Goal: Browse casually

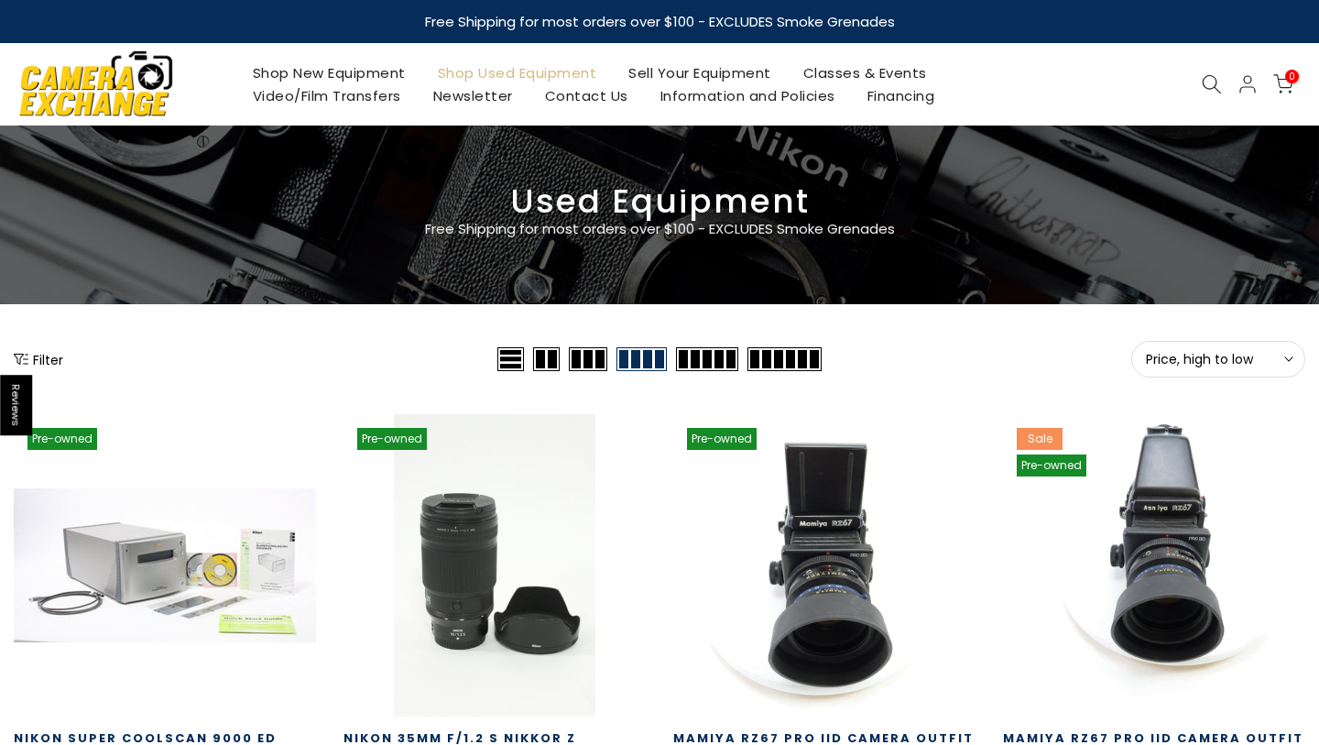
type input "**********"
click at [1251, 366] on span "Price, high to low" at bounding box center [1218, 359] width 145 height 16
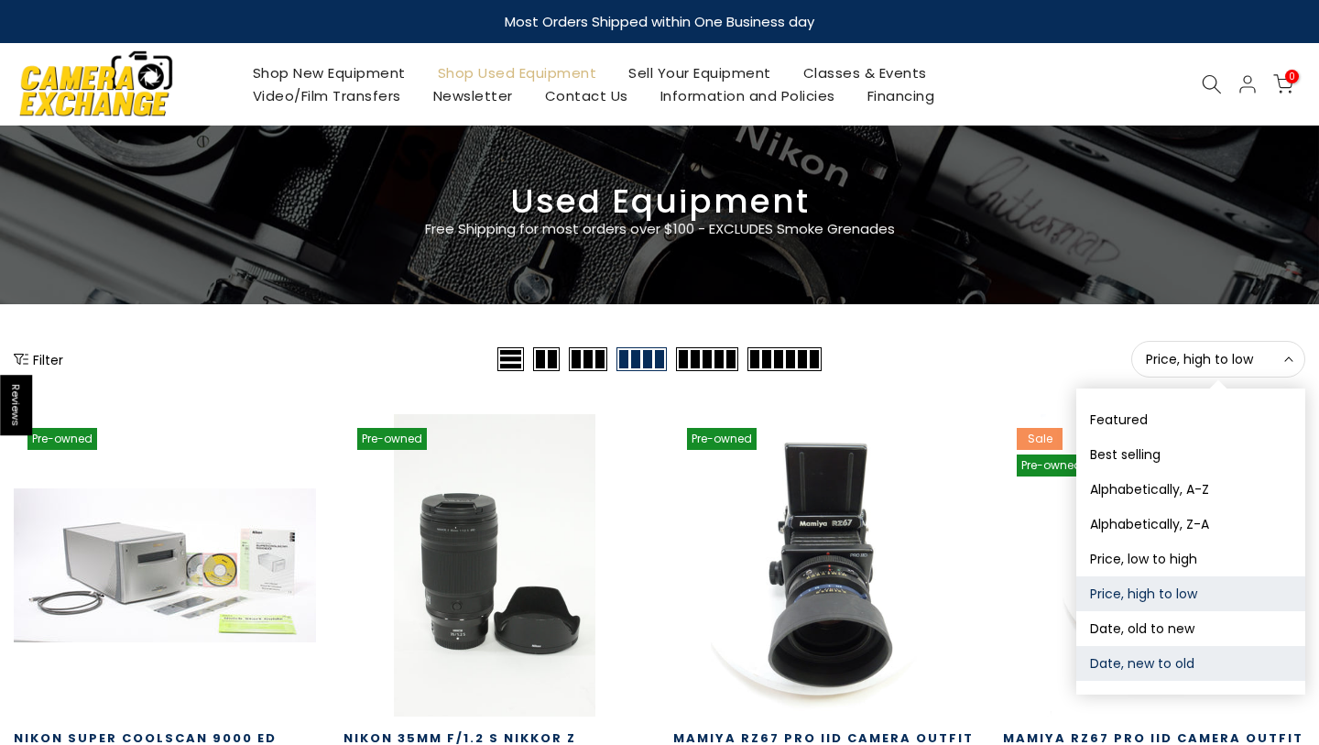
click at [1141, 648] on button "Date, new to old" at bounding box center [1190, 663] width 229 height 35
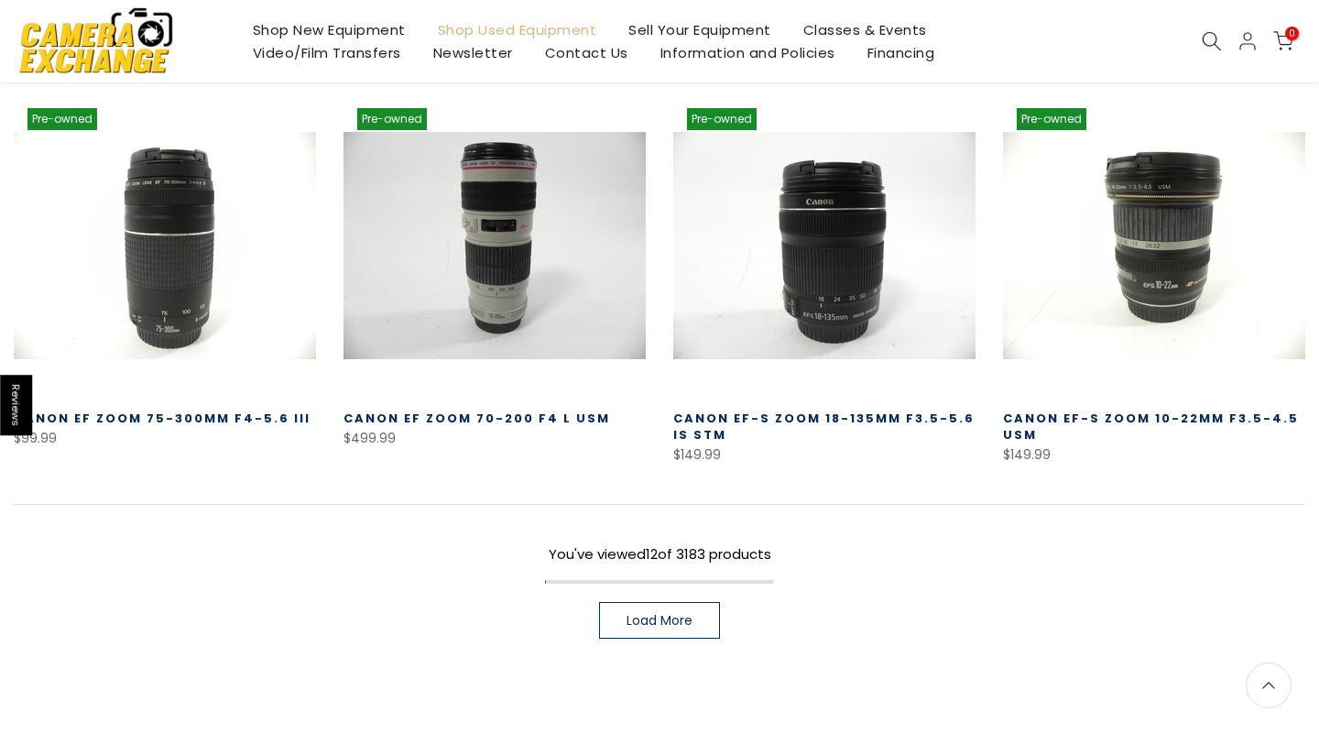
scroll to position [1165, 0]
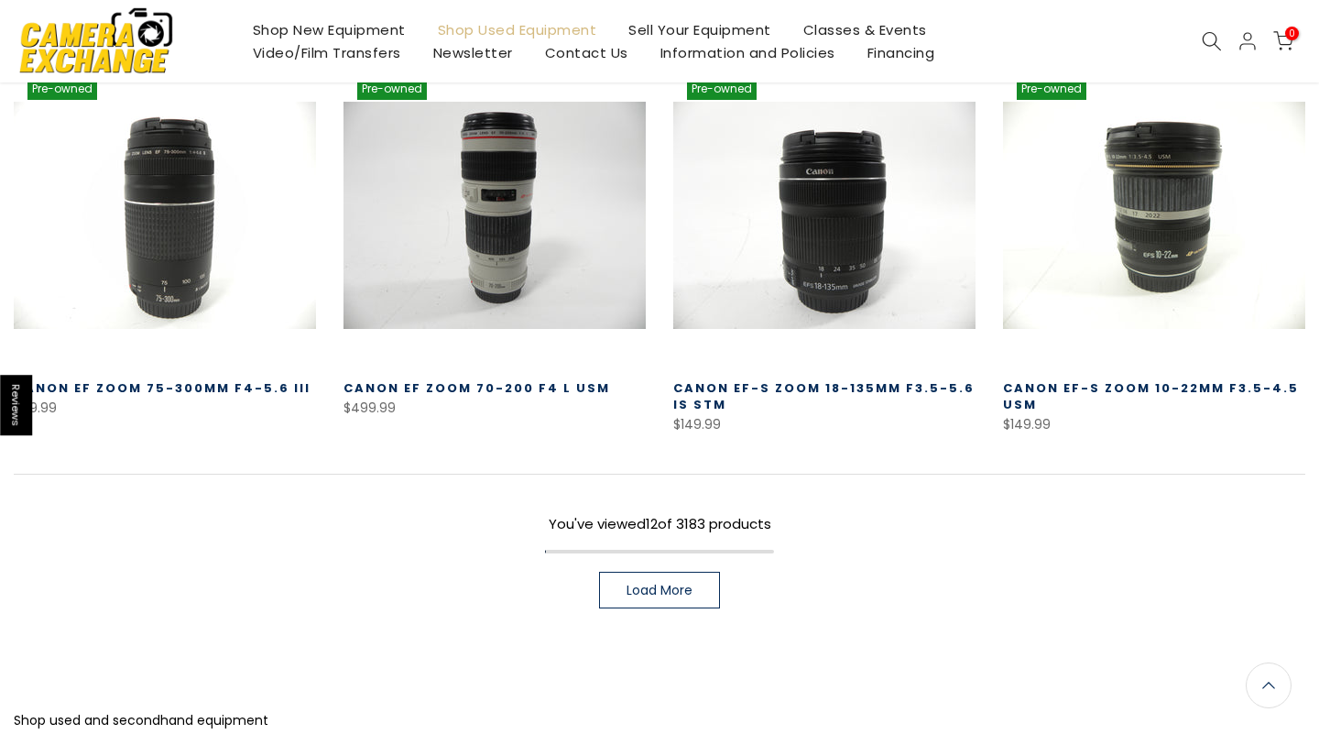
click at [674, 590] on span "Load More" at bounding box center [660, 589] width 66 height 13
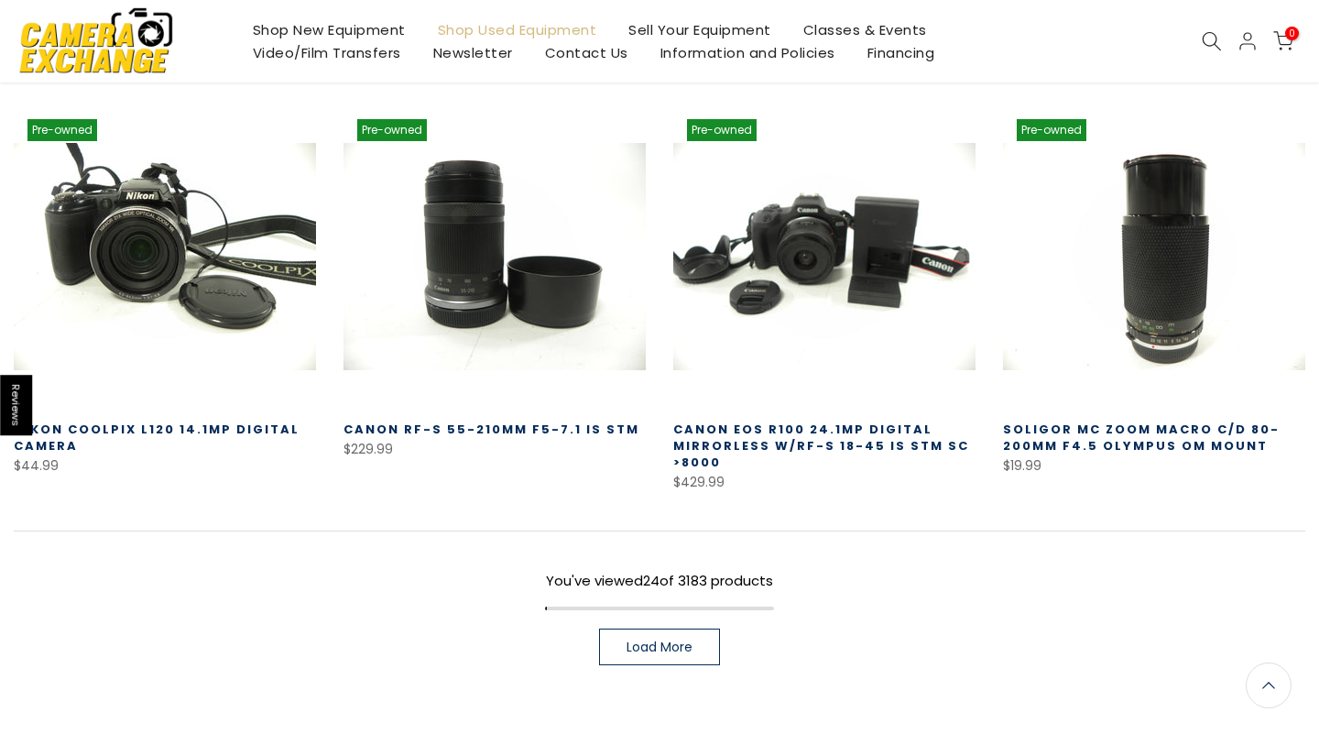
scroll to position [2341, 0]
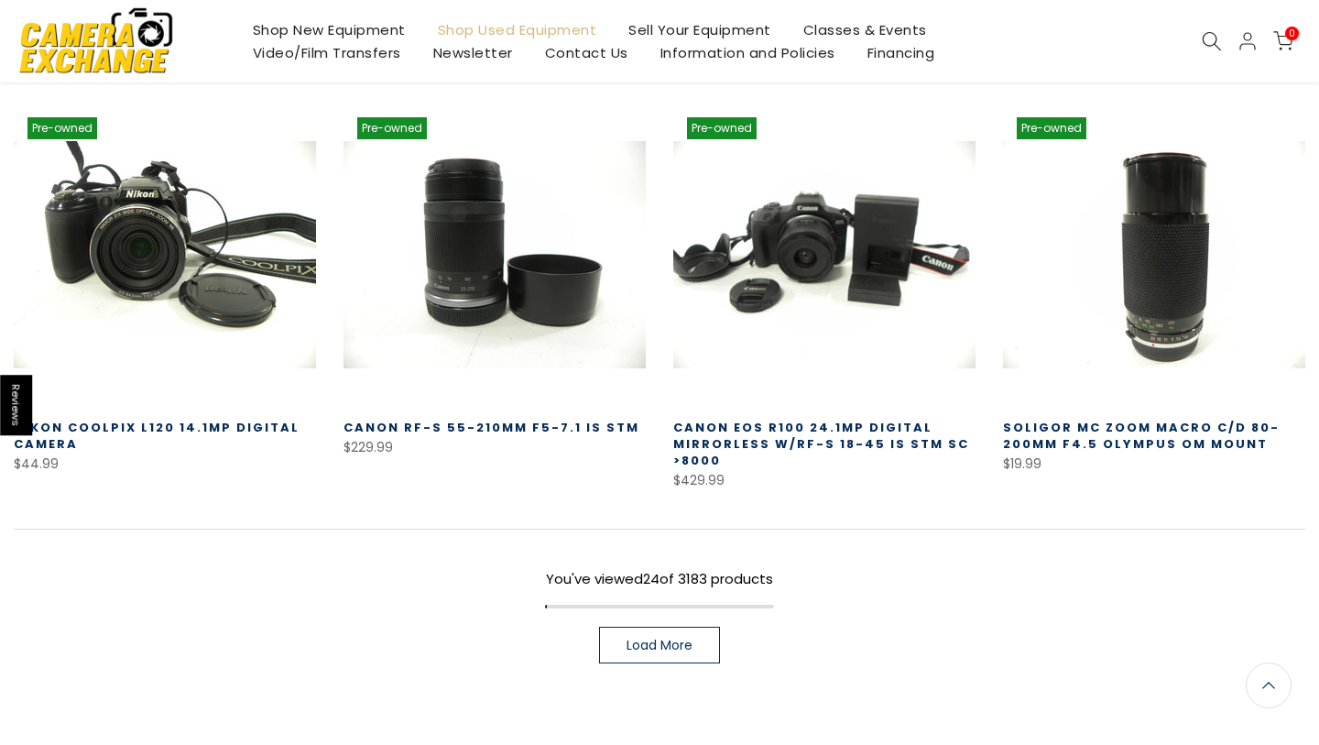
click at [650, 635] on link "Load More" at bounding box center [659, 645] width 121 height 37
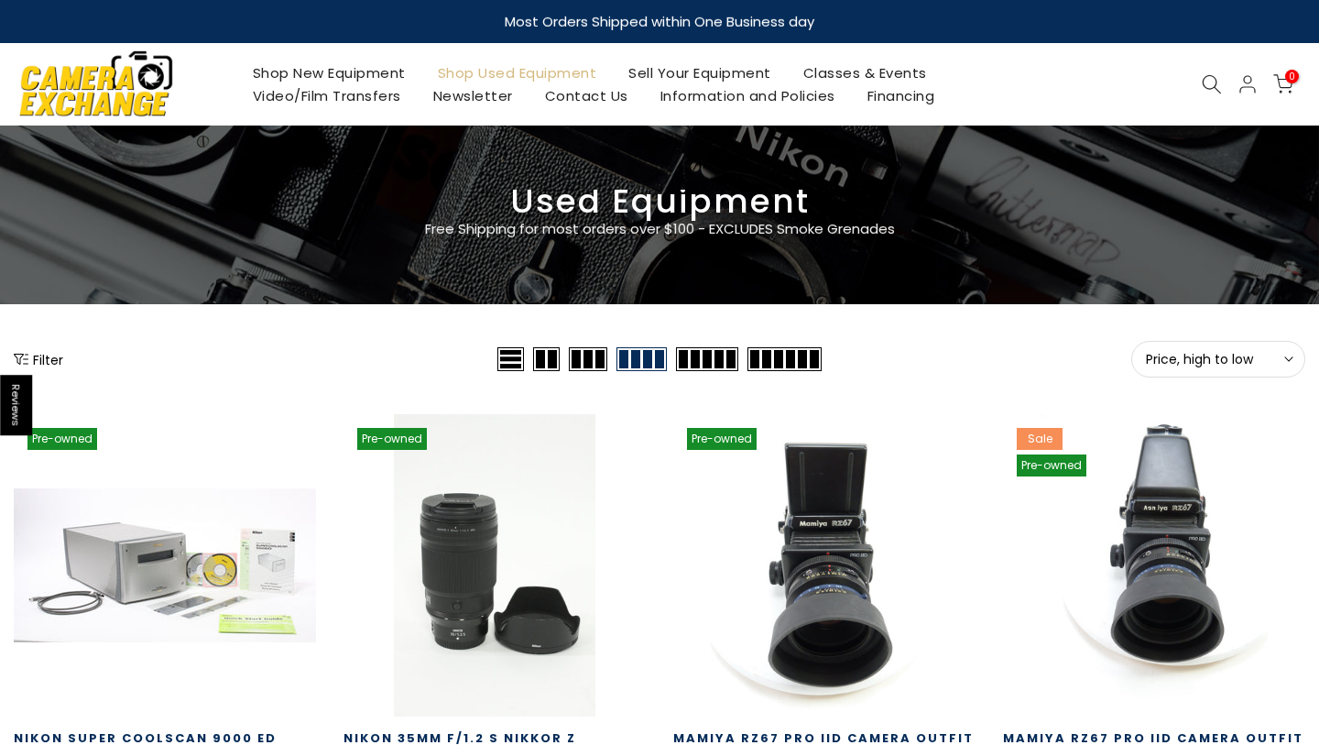
type input "**********"
click at [1221, 358] on span "Price, high to low" at bounding box center [1218, 359] width 145 height 16
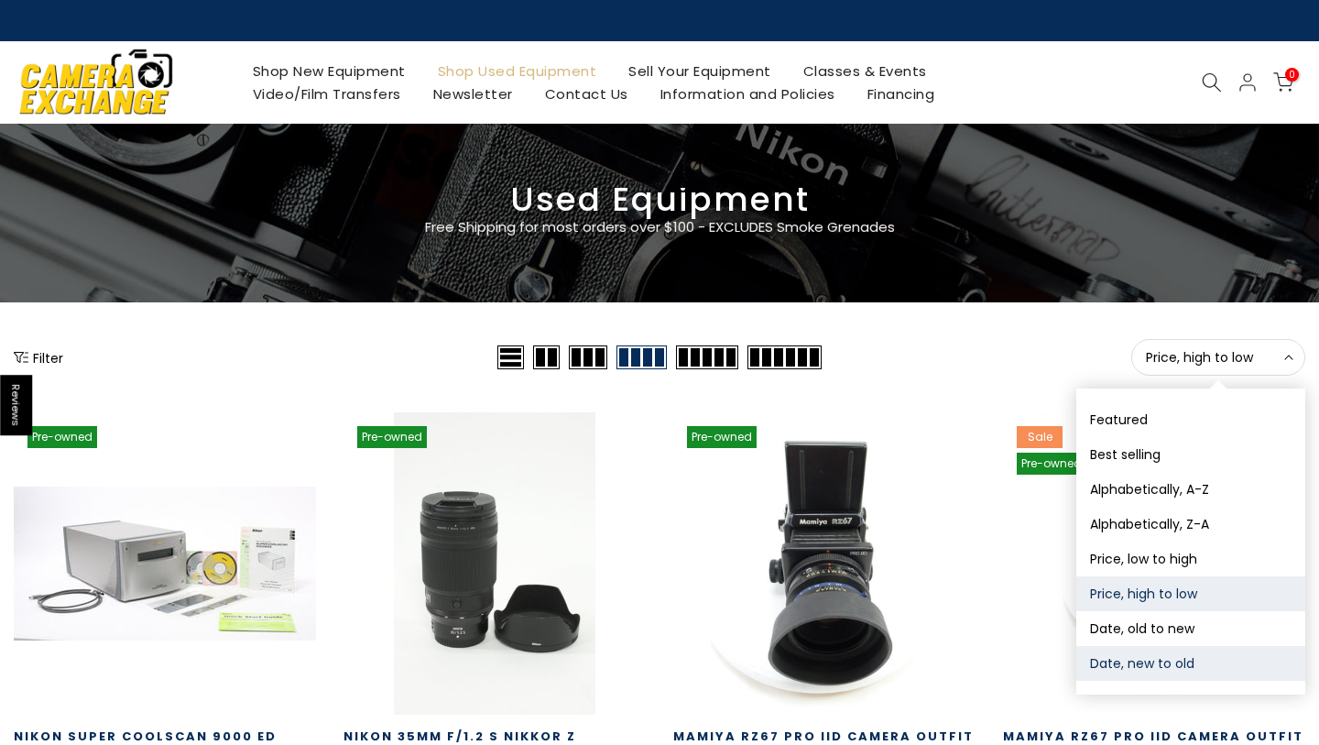
click at [1137, 659] on button "Date, new to old" at bounding box center [1190, 663] width 229 height 35
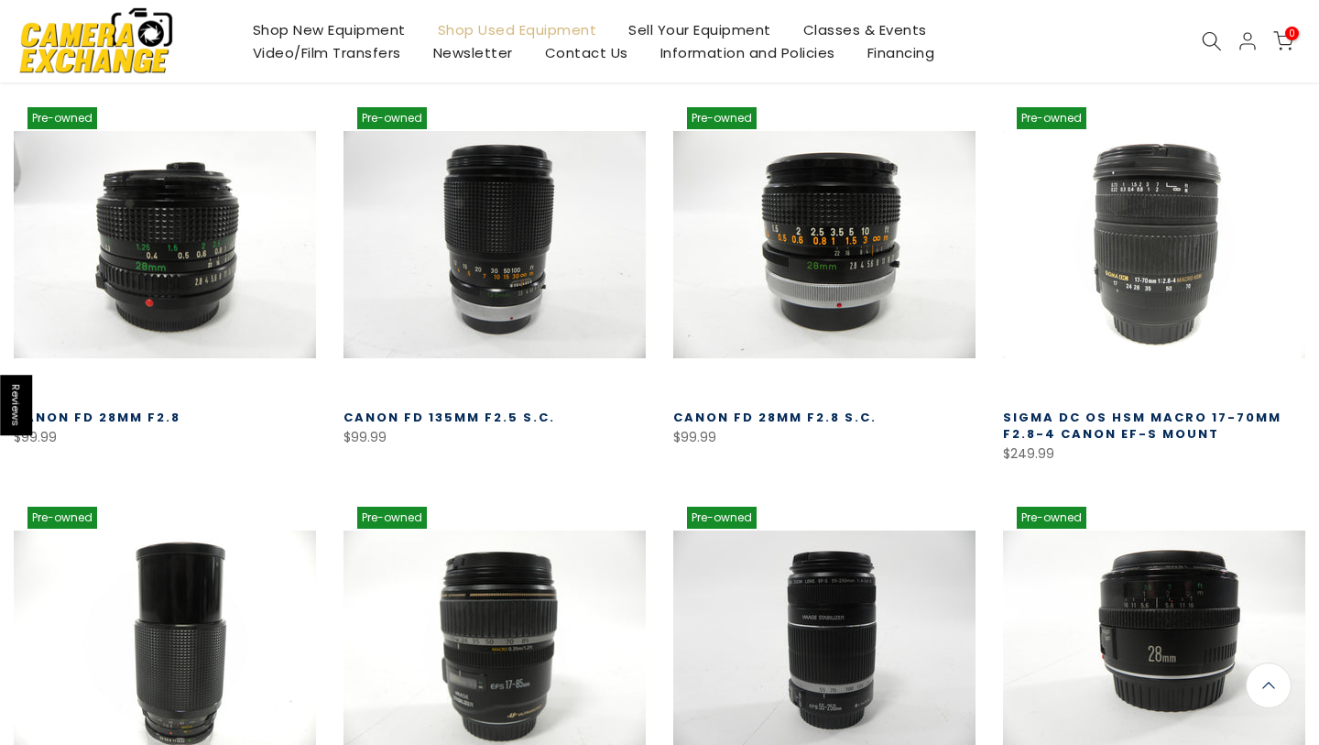
scroll to position [322, 0]
